Goal: Navigation & Orientation: Find specific page/section

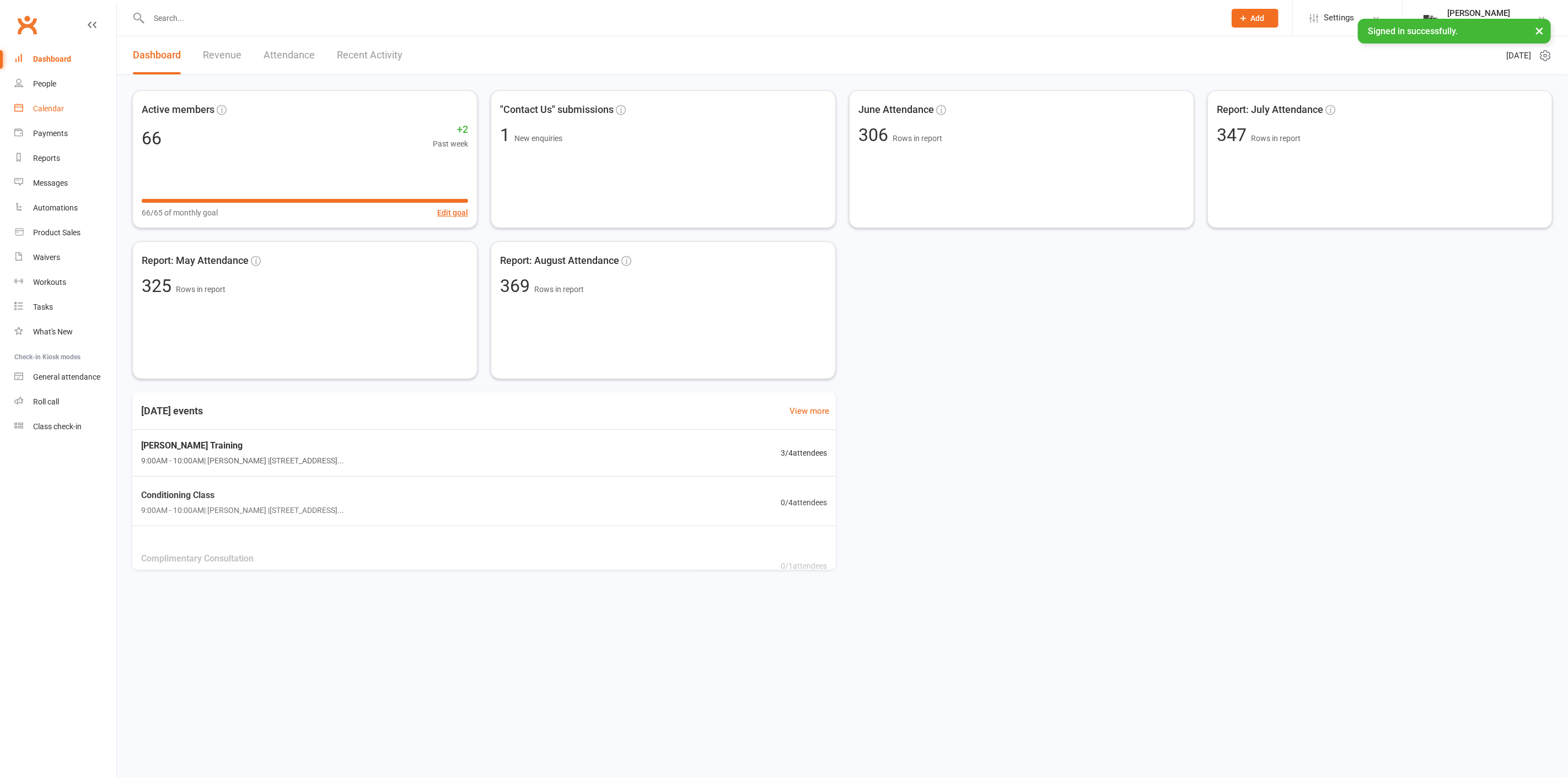
click at [81, 108] on link "Calendar" at bounding box center [65, 108] width 102 height 25
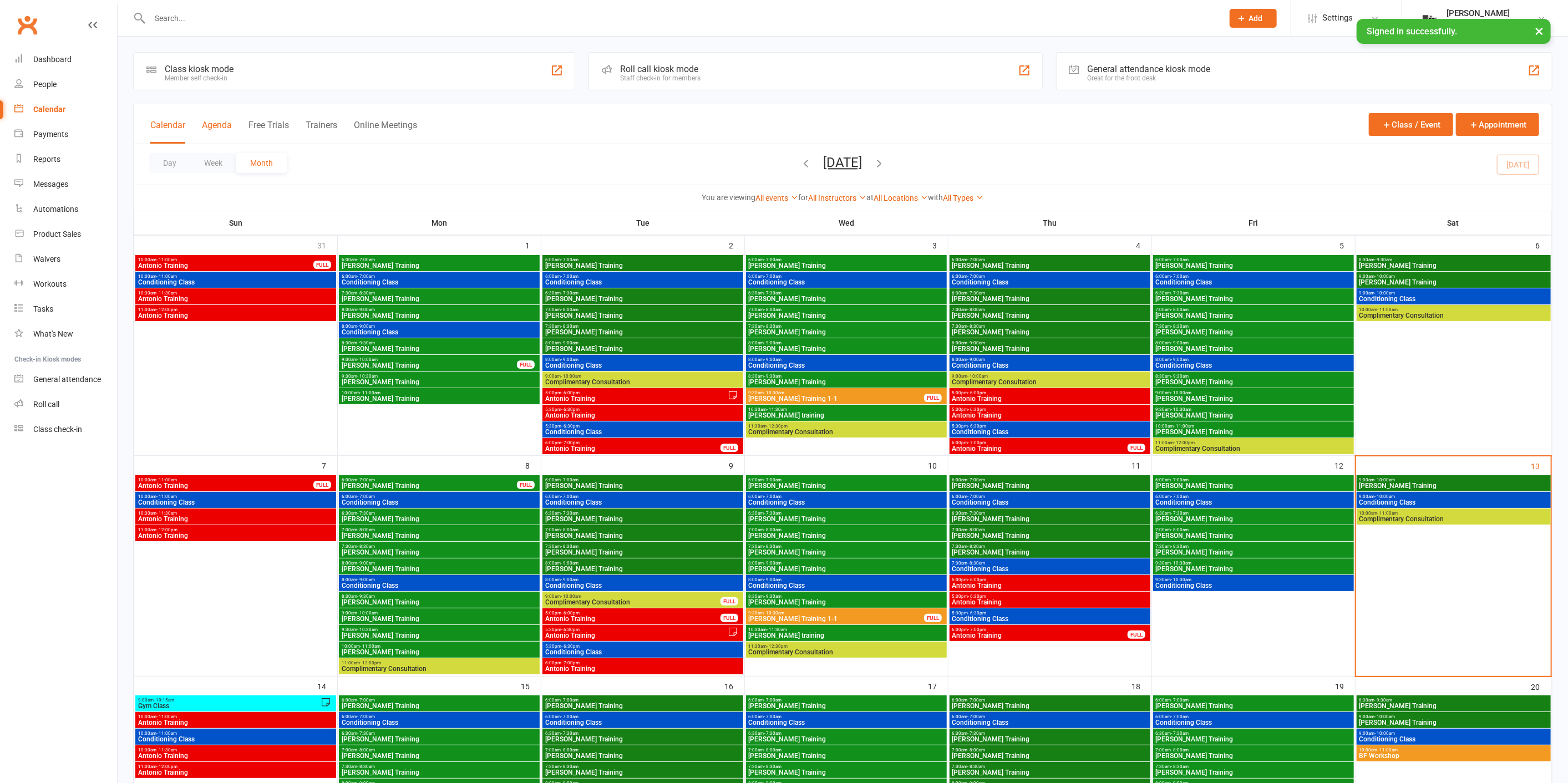
click at [213, 136] on button "Agenda" at bounding box center [217, 132] width 30 height 24
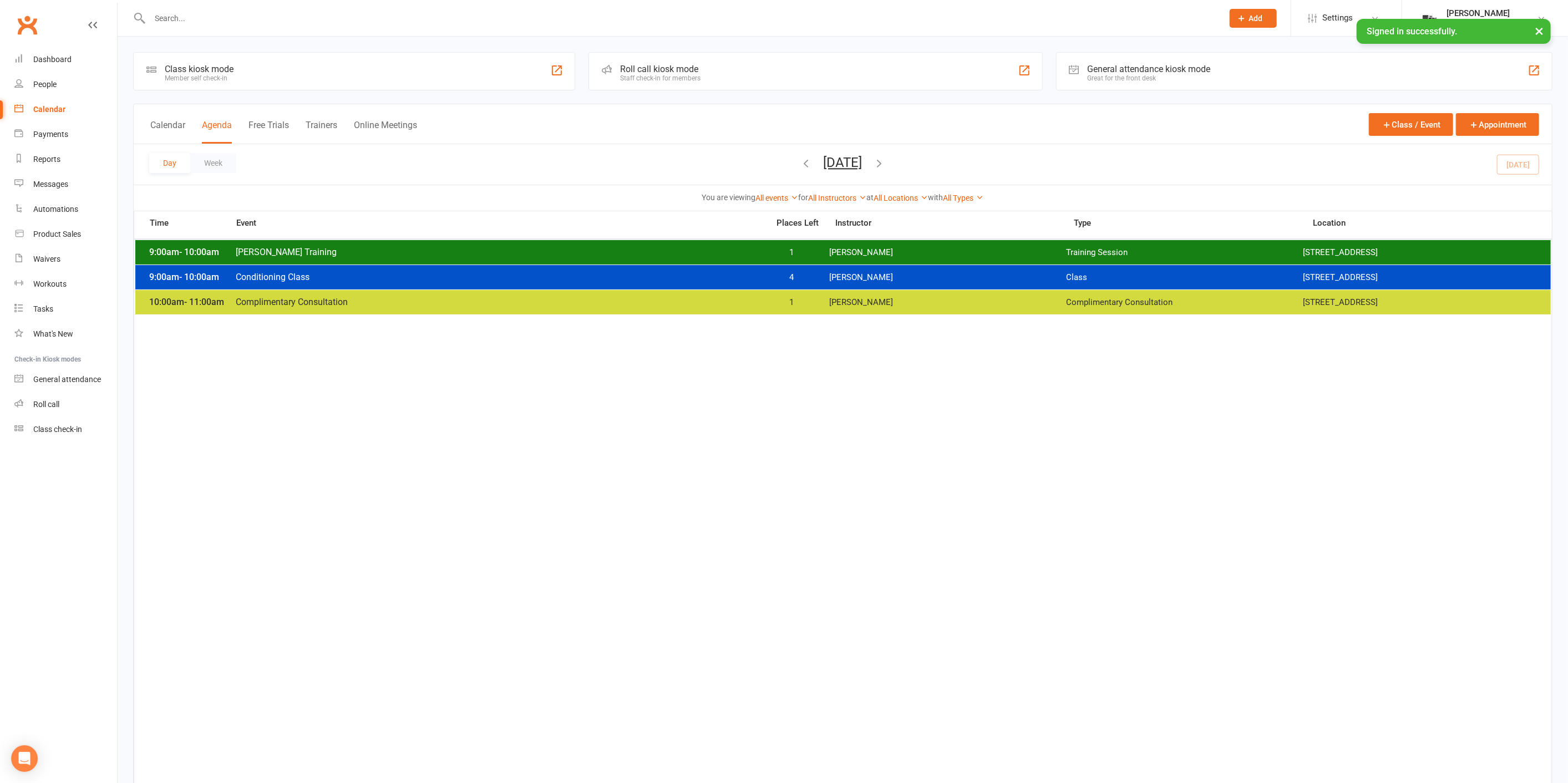
click at [830, 248] on span "[PERSON_NAME]" at bounding box center [948, 253] width 237 height 11
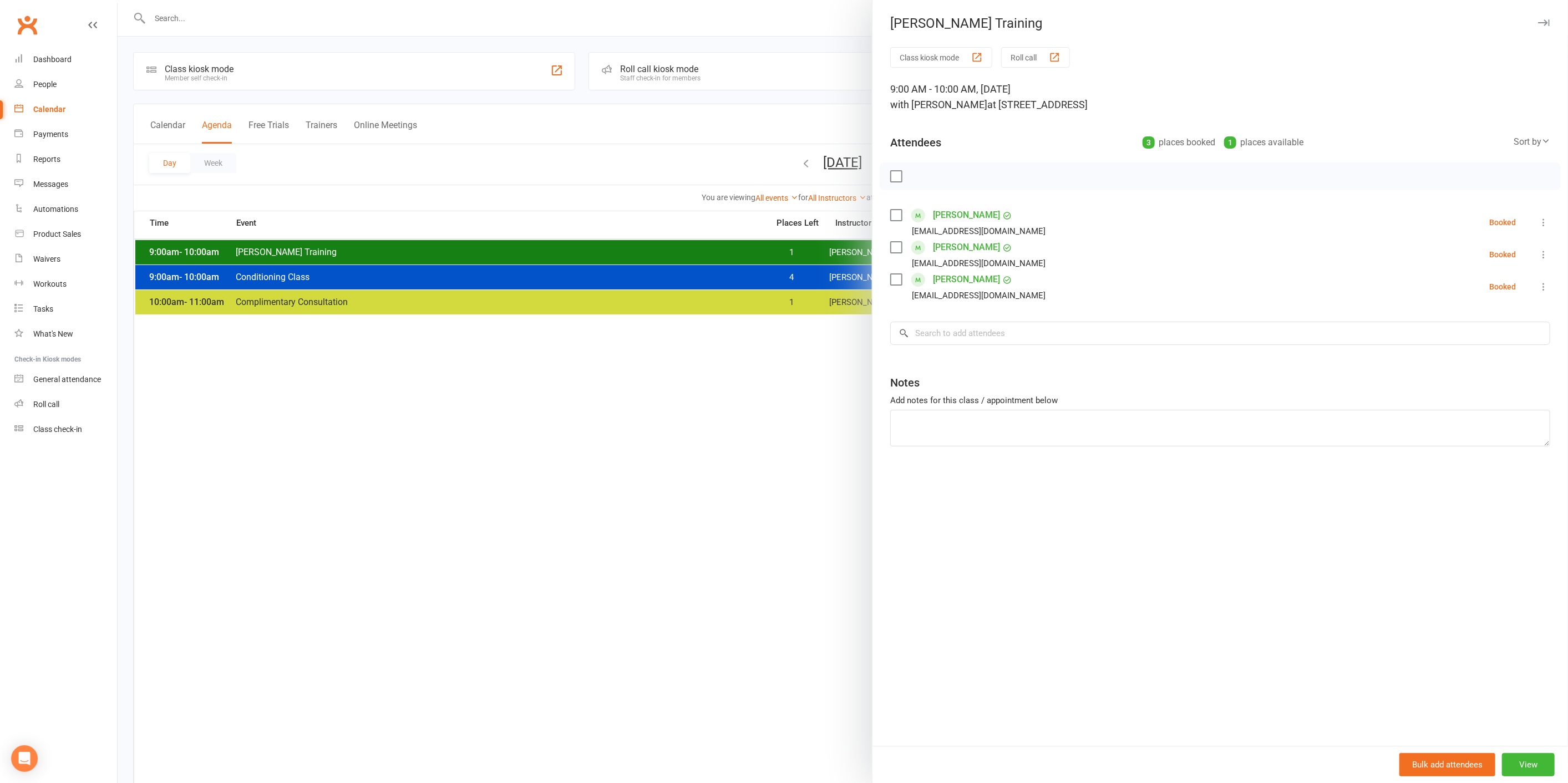
click at [771, 246] on div at bounding box center [842, 392] width 1450 height 783
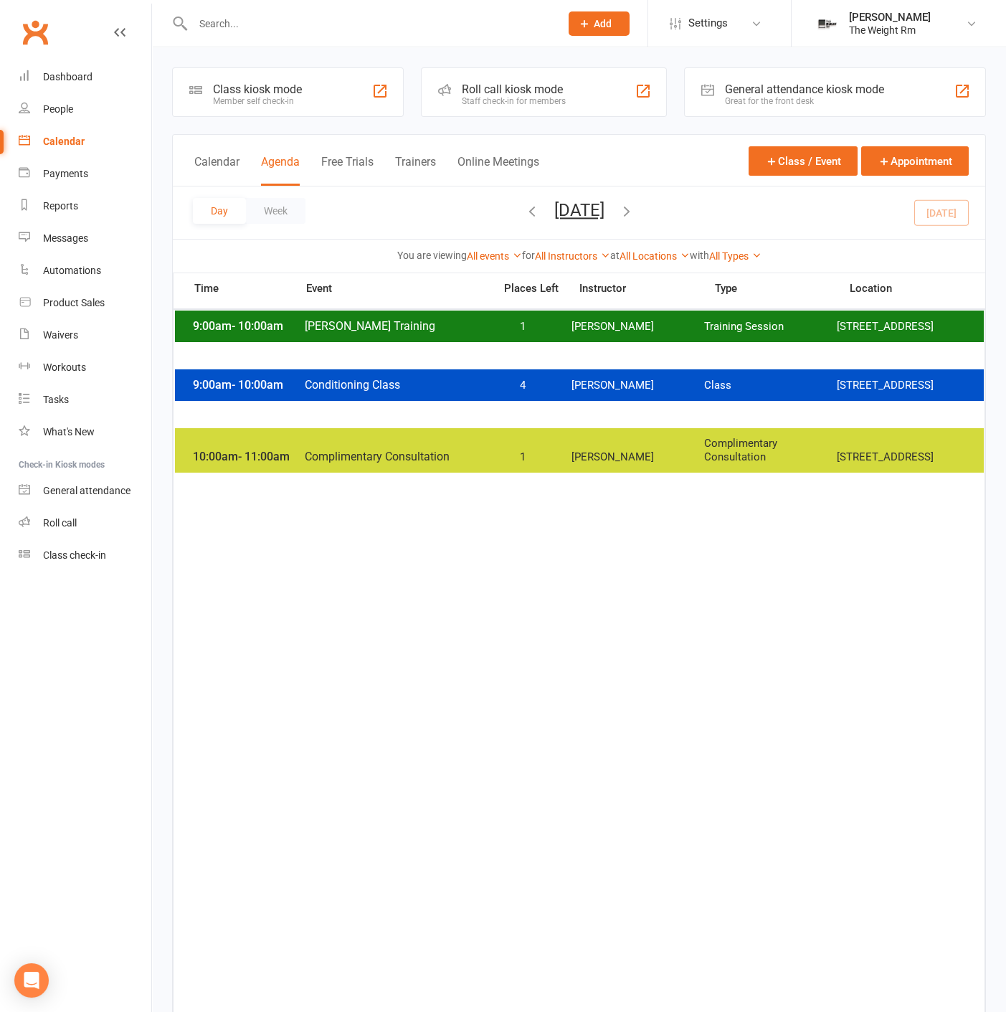
drag, startPoint x: 743, startPoint y: 350, endPoint x: 612, endPoint y: 349, distance: 130.5
click at [612, 342] on div "9:00am - 10:00am [PERSON_NAME] Training 1 [PERSON_NAME] Training Session [STREE…" at bounding box center [579, 326] width 809 height 32
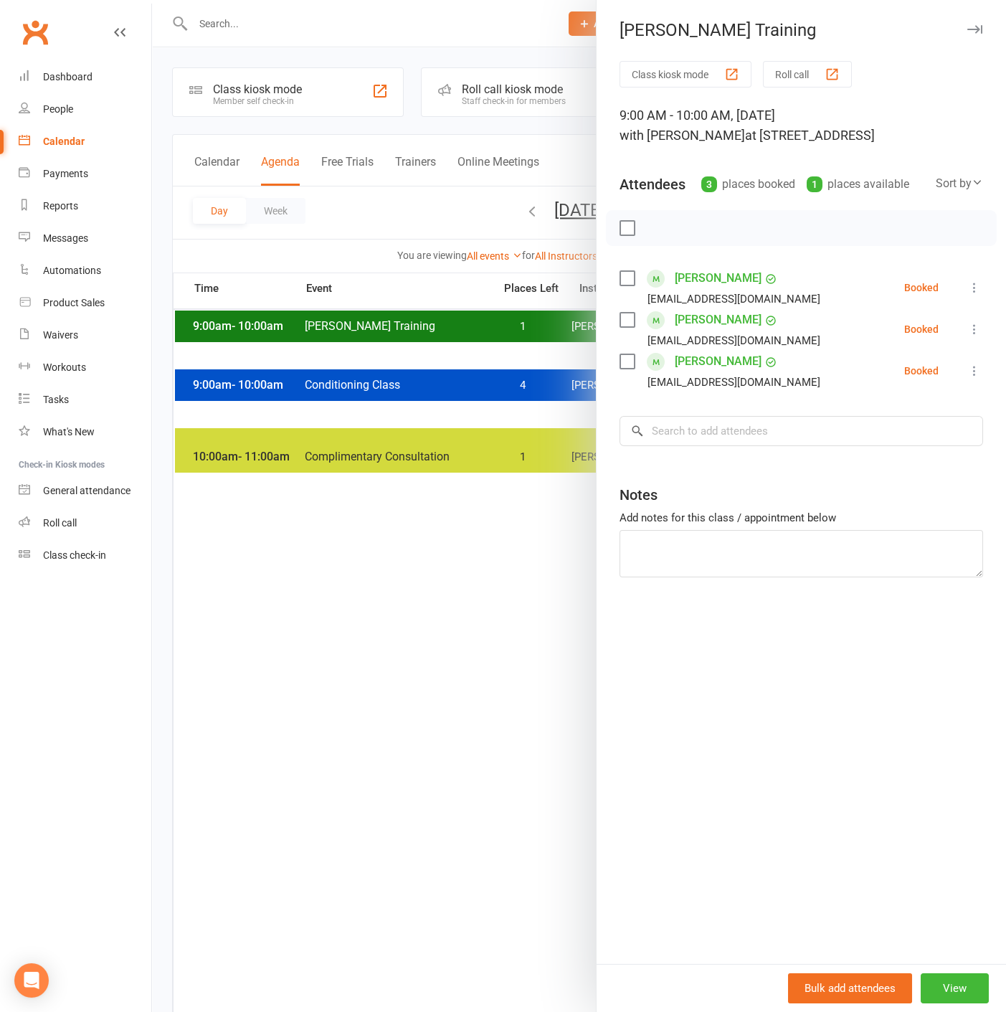
click at [230, 376] on div at bounding box center [579, 506] width 854 height 1012
